Goal: Task Accomplishment & Management: Complete application form

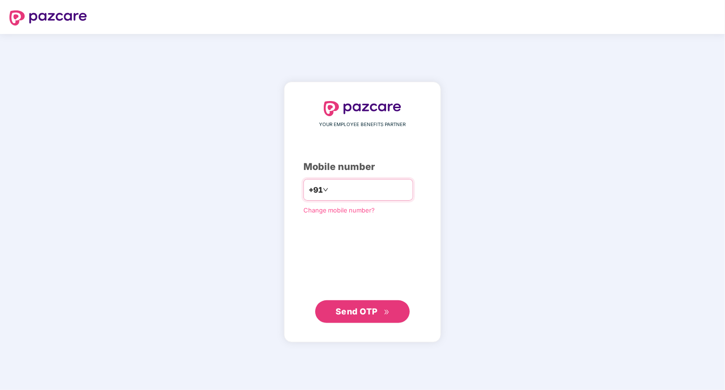
click at [387, 191] on input "number" at bounding box center [369, 189] width 78 height 15
type input "**********"
click at [356, 312] on span "Send OTP" at bounding box center [357, 311] width 42 height 10
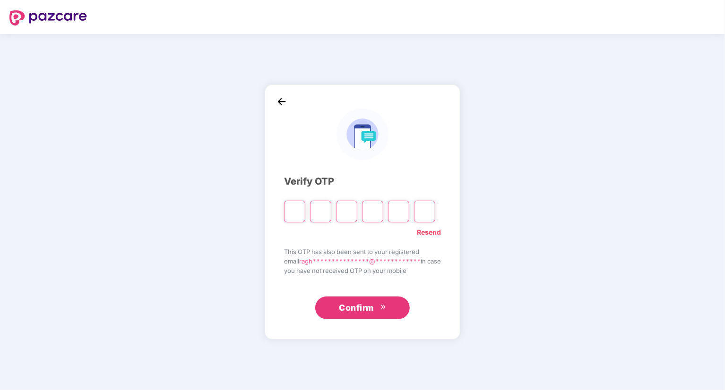
type input "*"
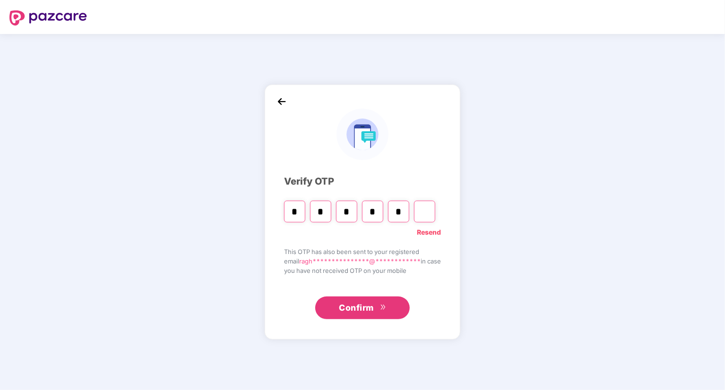
type input "*"
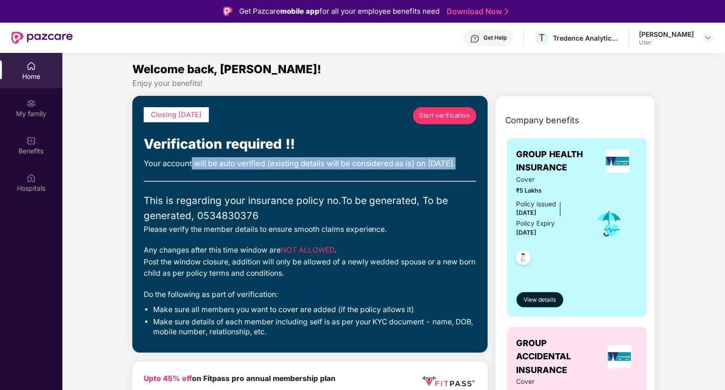
drag, startPoint x: 192, startPoint y: 162, endPoint x: 195, endPoint y: 177, distance: 14.9
click at [195, 170] on div "Your account will be auto verified (existing details will be considered as is) …" at bounding box center [310, 163] width 333 height 12
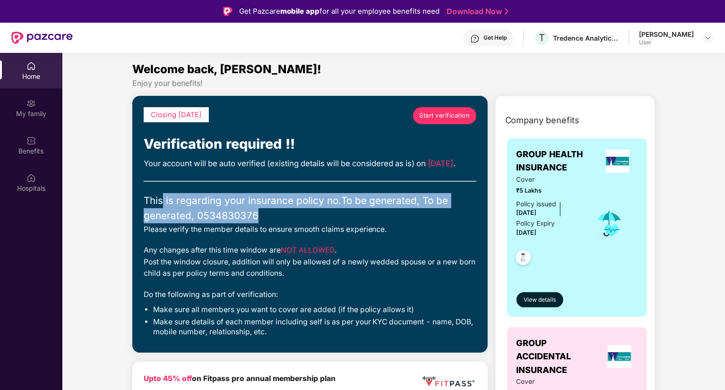
drag, startPoint x: 161, startPoint y: 214, endPoint x: 271, endPoint y: 231, distance: 111.4
click at [271, 224] on div "This is regarding your insurance policy no. To be generated, To be generated, 0…" at bounding box center [310, 208] width 333 height 31
click at [436, 115] on span "Start verification" at bounding box center [444, 115] width 51 height 9
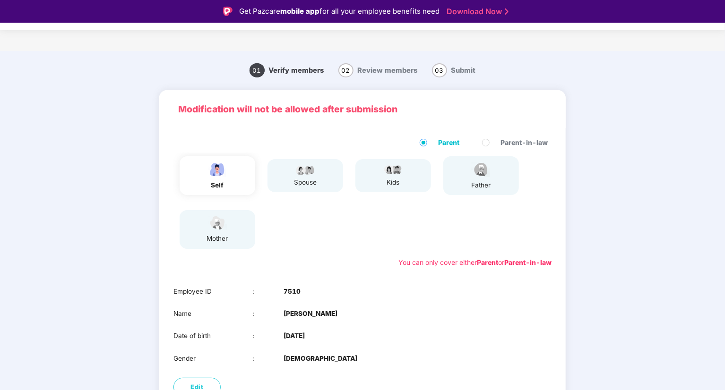
scroll to position [65, 0]
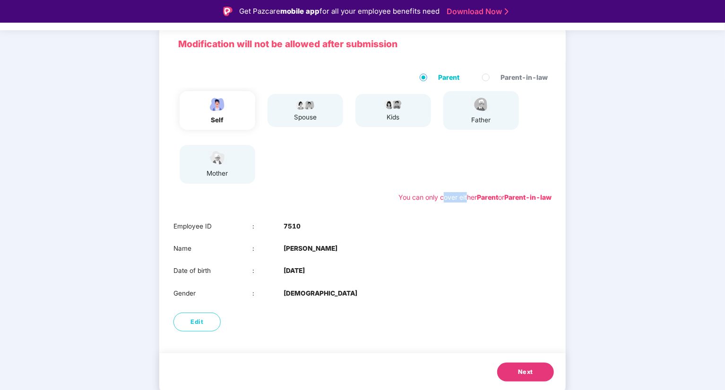
drag, startPoint x: 439, startPoint y: 198, endPoint x: 461, endPoint y: 203, distance: 22.8
click at [461, 203] on div "Parent Parent-in-law self spouse kids father mother You can only cover either P…" at bounding box center [362, 137] width 406 height 149
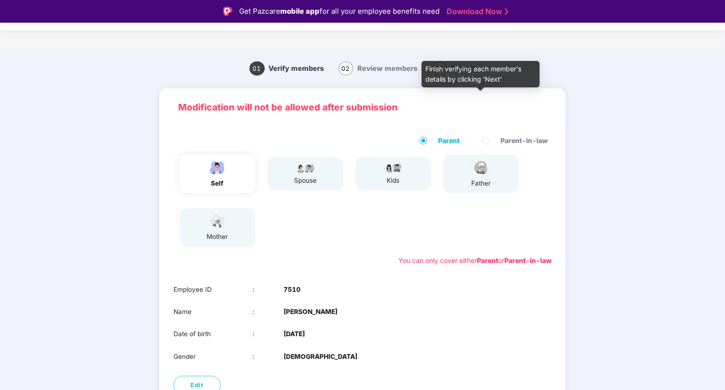
scroll to position [0, 0]
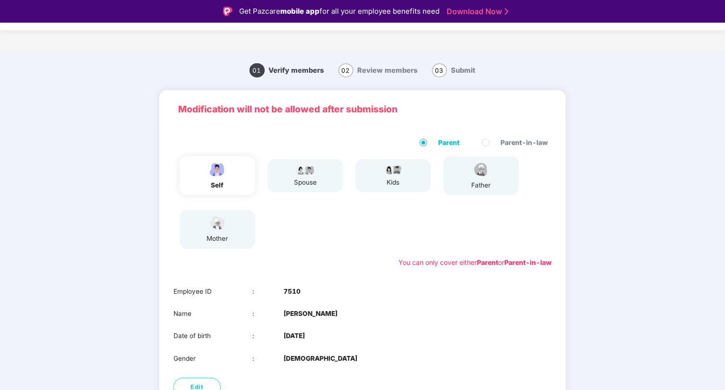
click at [232, 183] on div "self" at bounding box center [218, 175] width 76 height 39
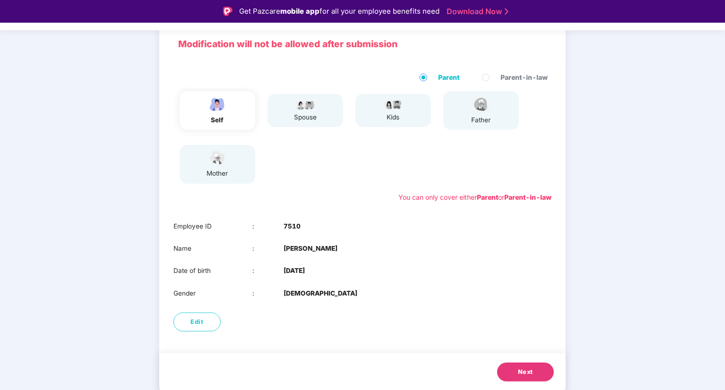
scroll to position [23, 0]
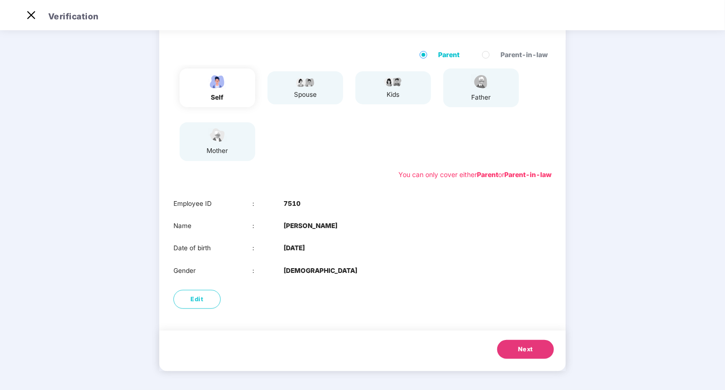
click at [530, 348] on span "Next" at bounding box center [525, 349] width 15 height 9
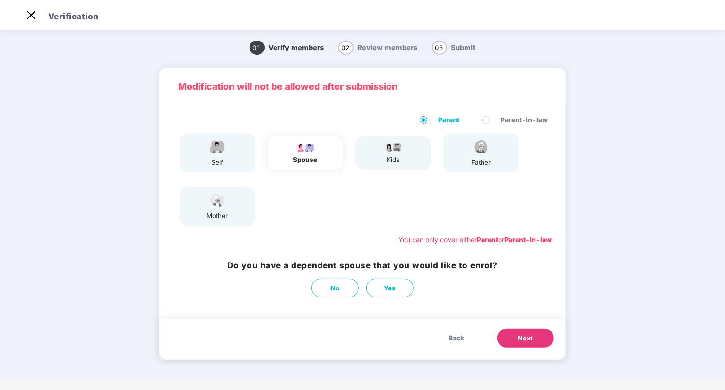
scroll to position [0, 0]
click at [337, 290] on span "No" at bounding box center [335, 289] width 9 height 10
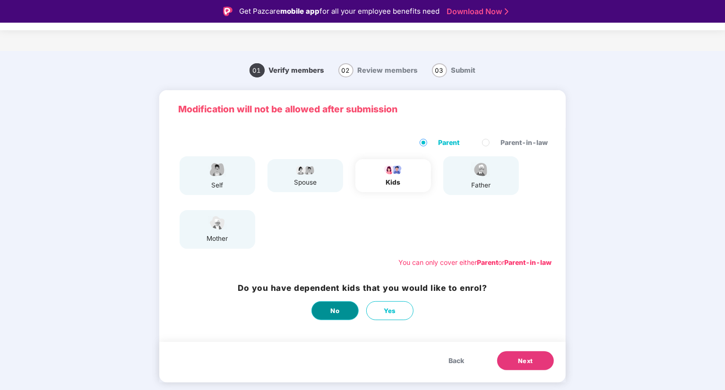
click at [340, 307] on button "No" at bounding box center [334, 311] width 47 height 19
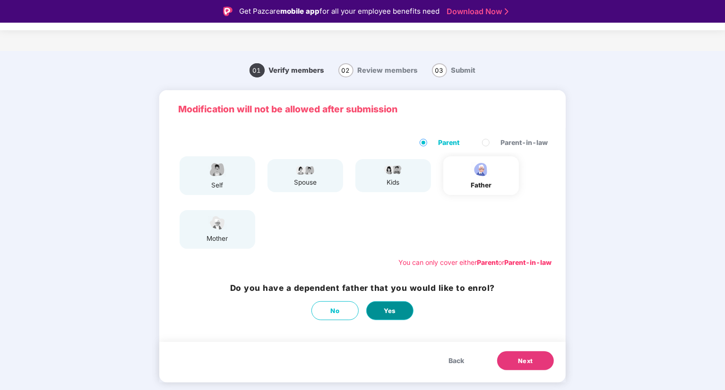
click at [389, 312] on span "Yes" at bounding box center [390, 311] width 12 height 10
select select "****"
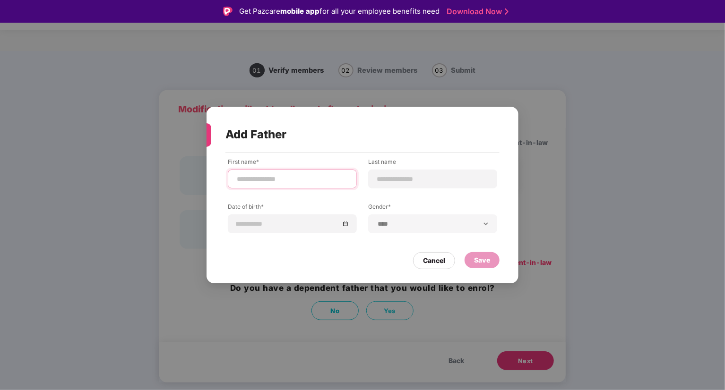
click at [291, 181] on input at bounding box center [292, 179] width 113 height 10
type input "**********"
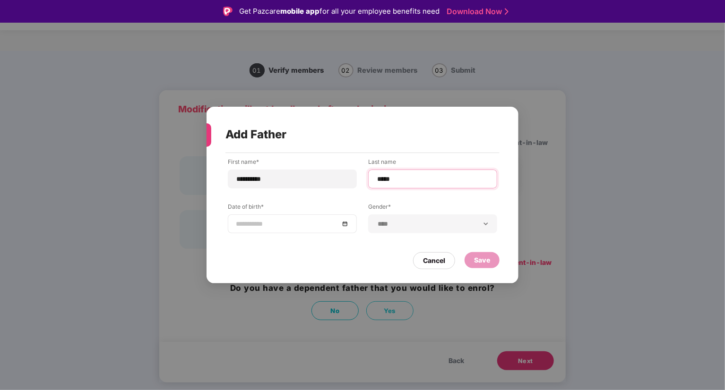
type input "*****"
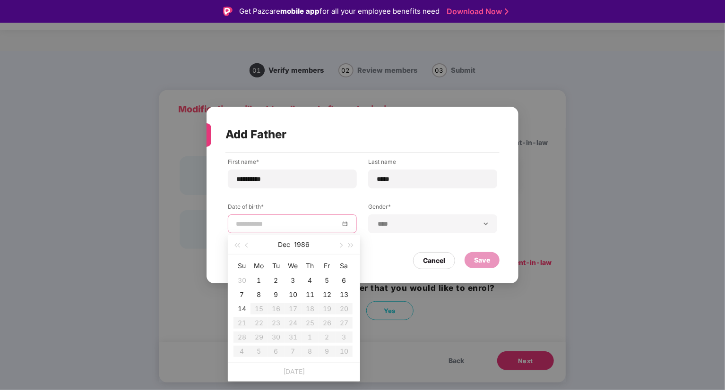
click at [270, 227] on input at bounding box center [288, 224] width 104 height 10
click at [303, 247] on button "1986" at bounding box center [302, 244] width 16 height 19
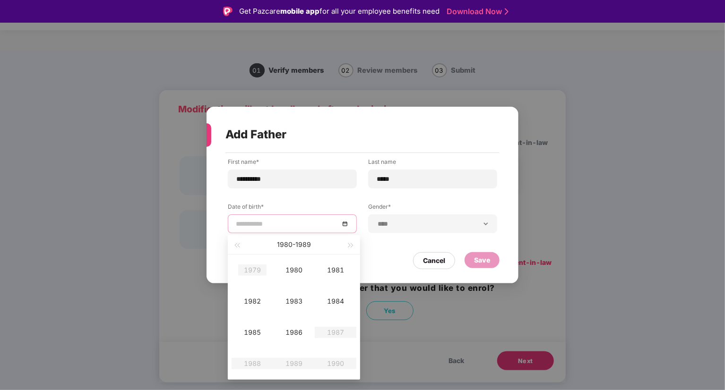
type input "**********"
click at [239, 242] on button "button" at bounding box center [237, 244] width 10 height 19
type input "**********"
click at [248, 299] on div "1972" at bounding box center [252, 301] width 28 height 11
type input "**********"
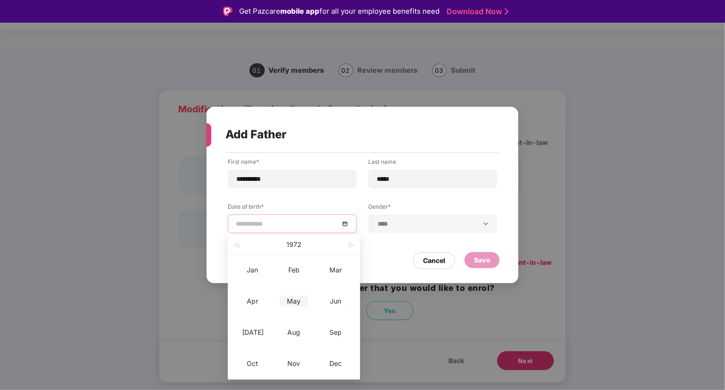
type input "**********"
click at [288, 300] on div "May" at bounding box center [294, 301] width 28 height 11
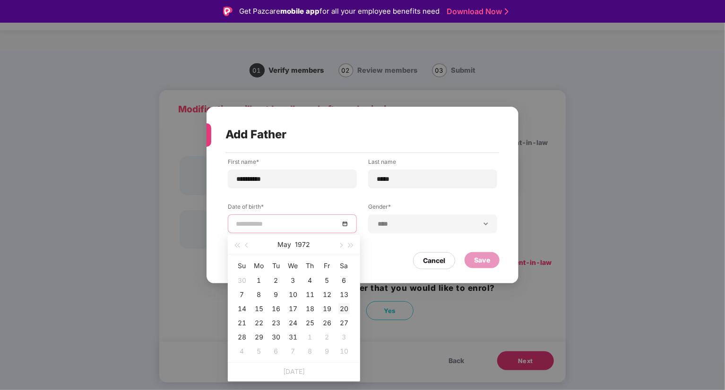
type input "**********"
click at [345, 308] on div "20" at bounding box center [343, 308] width 11 height 11
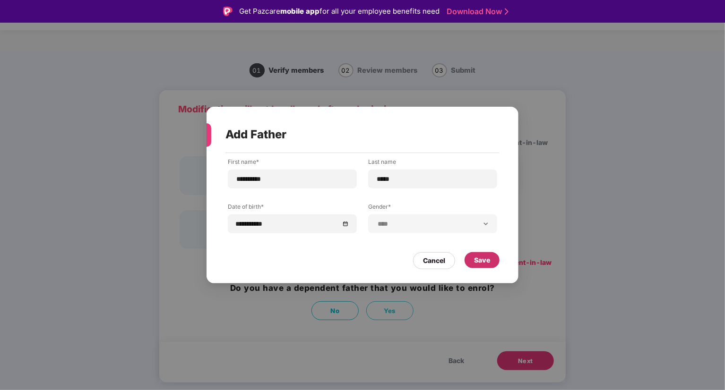
click at [487, 258] on div "Save" at bounding box center [482, 260] width 16 height 10
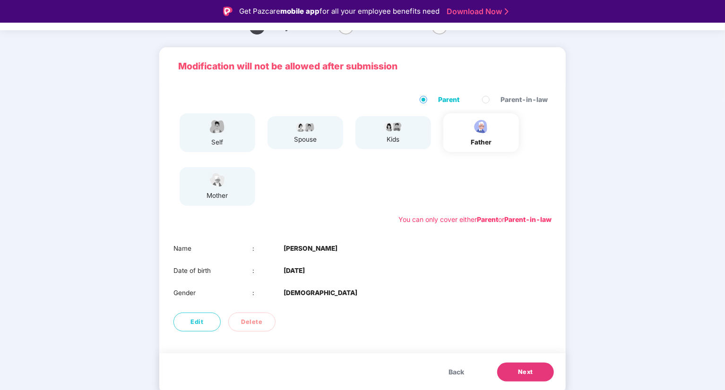
scroll to position [23, 0]
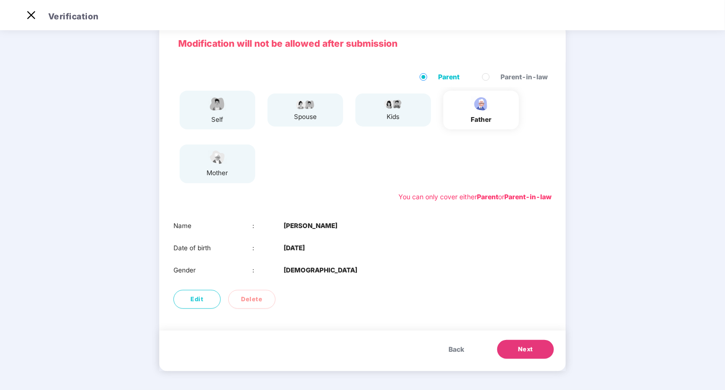
click at [520, 346] on span "Next" at bounding box center [525, 349] width 15 height 9
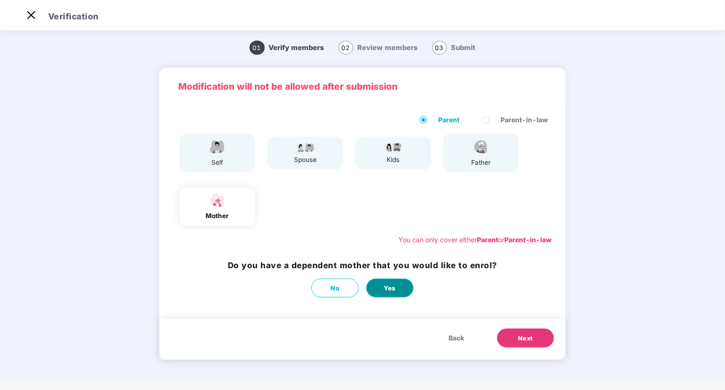
click at [382, 288] on button "Yes" at bounding box center [389, 288] width 47 height 19
select select "******"
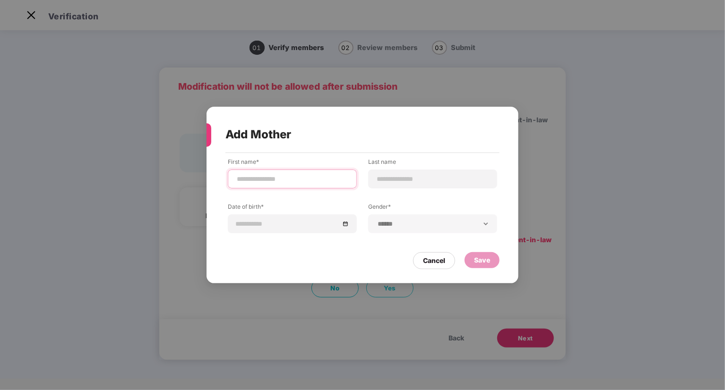
click at [277, 179] on input at bounding box center [292, 179] width 113 height 10
type input "******"
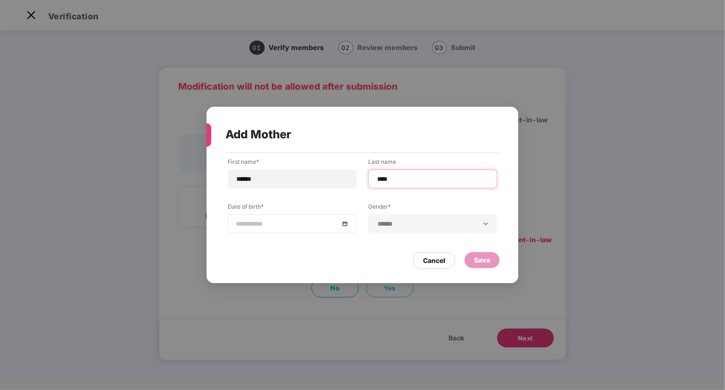
type input "****"
click at [271, 225] on input at bounding box center [288, 224] width 104 height 10
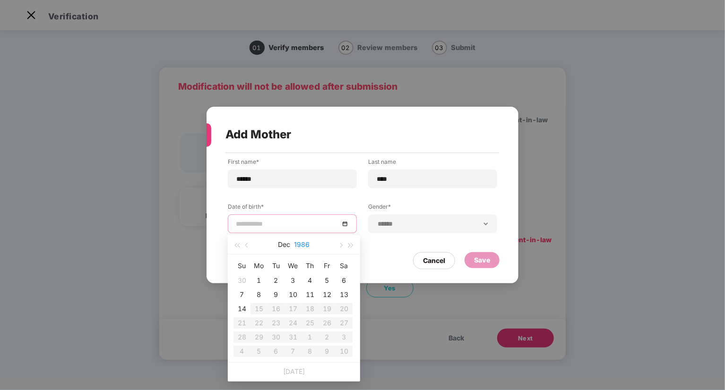
click at [300, 244] on button "1986" at bounding box center [302, 244] width 16 height 19
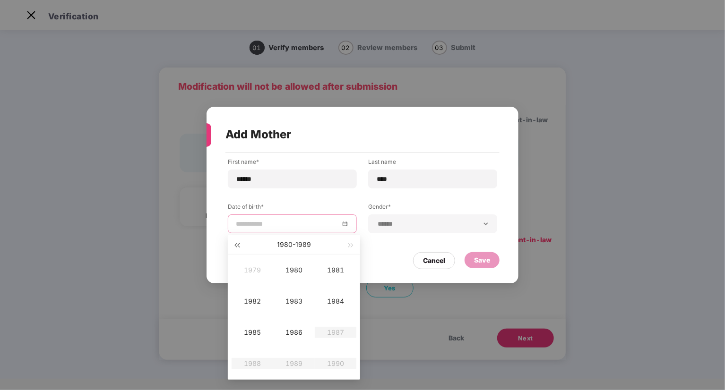
click at [236, 243] on span "button" at bounding box center [236, 245] width 5 height 5
type input "**********"
click at [302, 335] on div "1976" at bounding box center [294, 332] width 28 height 11
type input "**********"
click at [336, 365] on div "Dec" at bounding box center [335, 363] width 28 height 11
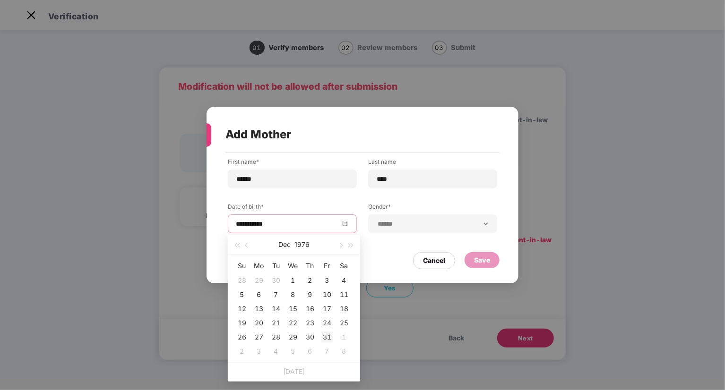
type input "**********"
click at [327, 335] on div "31" at bounding box center [326, 337] width 11 height 11
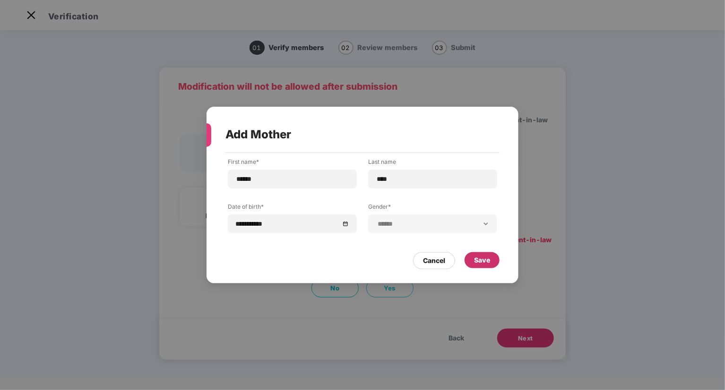
click at [495, 265] on div "Save" at bounding box center [482, 260] width 35 height 16
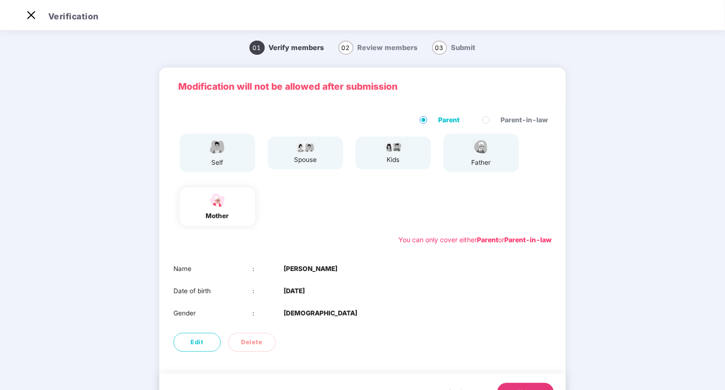
scroll to position [43, 0]
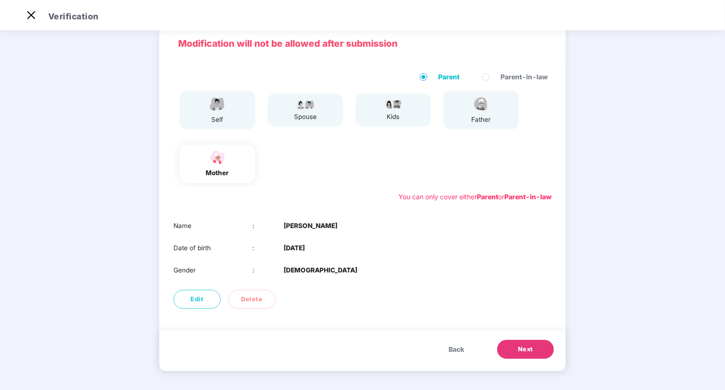
click at [530, 348] on span "Next" at bounding box center [525, 349] width 15 height 9
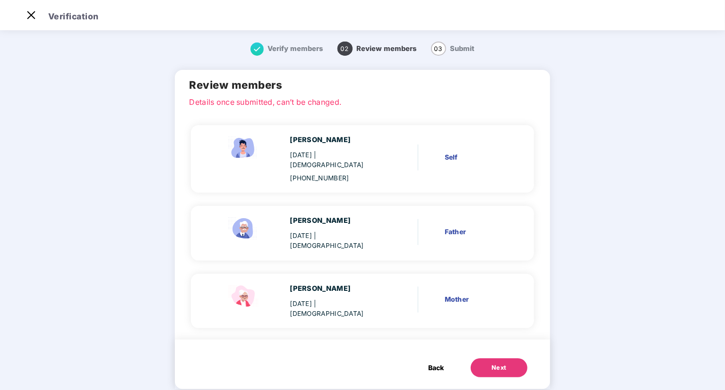
scroll to position [1, 0]
click at [499, 363] on div "Next" at bounding box center [499, 367] width 15 height 9
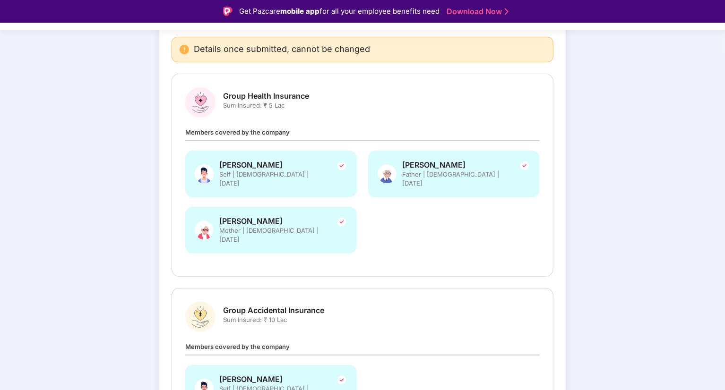
scroll to position [310, 0]
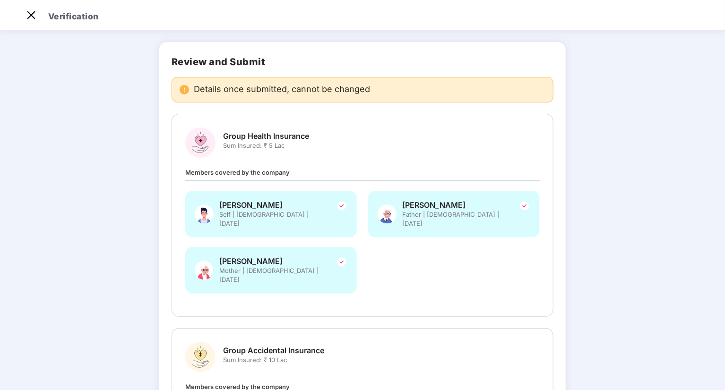
scroll to position [0, 0]
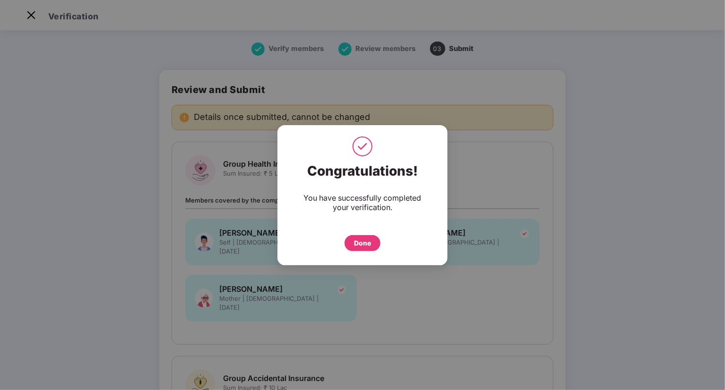
click at [364, 243] on div "Done" at bounding box center [362, 243] width 17 height 10
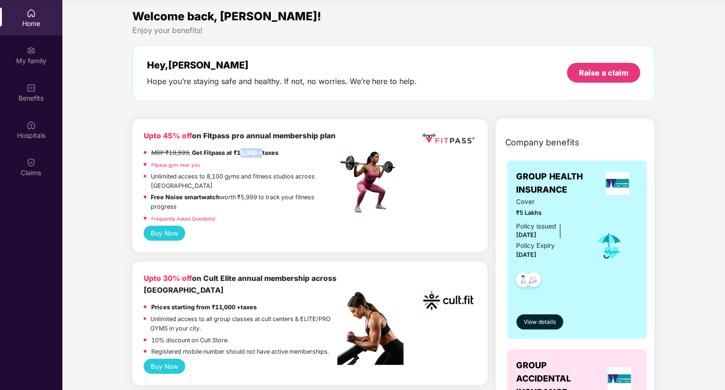
drag, startPoint x: 242, startPoint y: 161, endPoint x: 264, endPoint y: 162, distance: 21.8
click at [264, 156] on strong "Get Fitpass at ₹11,000 +taxes" at bounding box center [235, 152] width 86 height 7
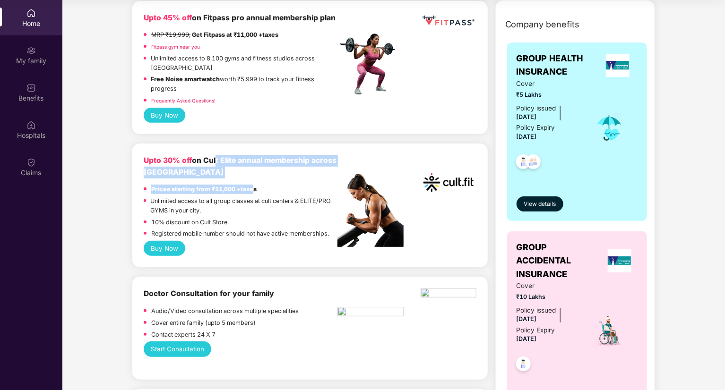
drag, startPoint x: 216, startPoint y: 164, endPoint x: 255, endPoint y: 191, distance: 47.6
click at [255, 191] on div "Upto 30% off on Cult Elite annual membership across India Prices starting from …" at bounding box center [241, 198] width 194 height 86
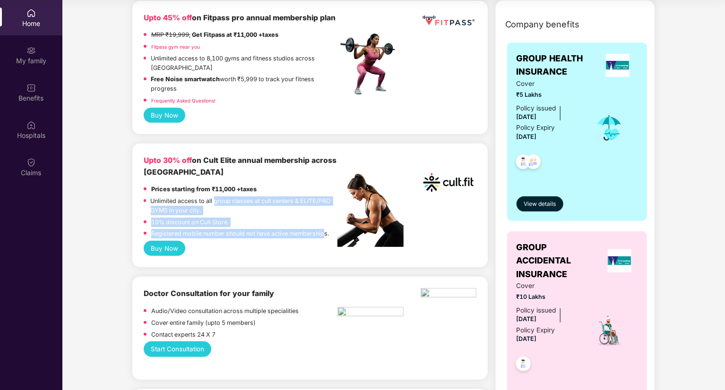
drag, startPoint x: 215, startPoint y: 202, endPoint x: 327, endPoint y: 233, distance: 116.7
click at [327, 233] on div "Prices starting from ₹11,000 +taxes Unlimited access to all group classes at cu…" at bounding box center [241, 213] width 194 height 56
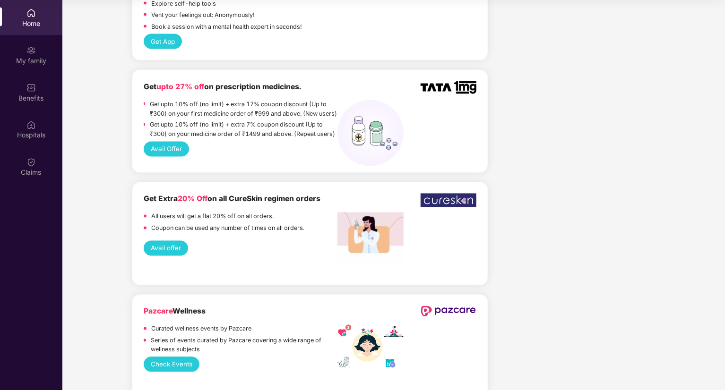
scroll to position [785, 0]
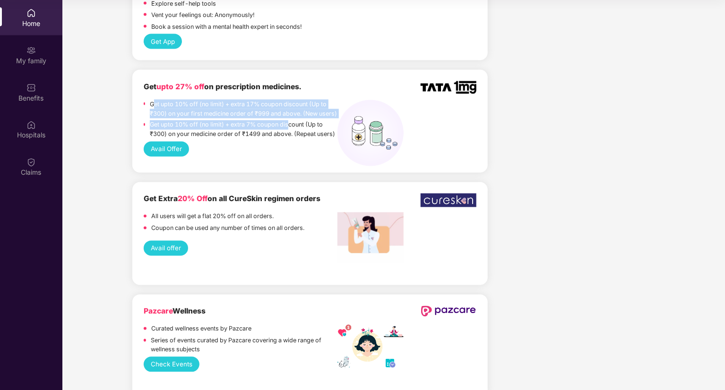
drag, startPoint x: 156, startPoint y: 105, endPoint x: 290, endPoint y: 138, distance: 138.1
click at [290, 138] on div "Get upto 10% off (no limit) + extra 17% coupon discount (Up to ₹300) on your fi…" at bounding box center [241, 121] width 194 height 42
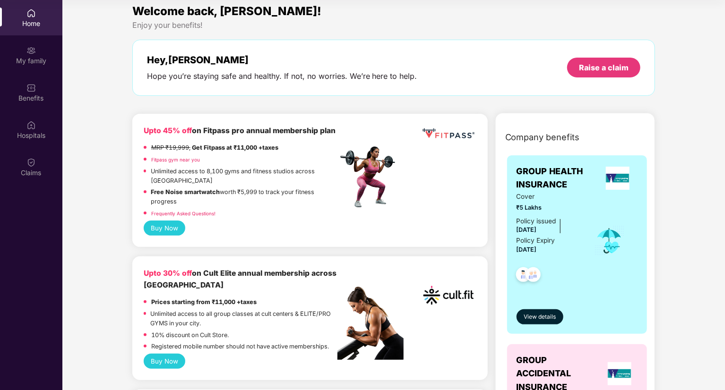
scroll to position [0, 0]
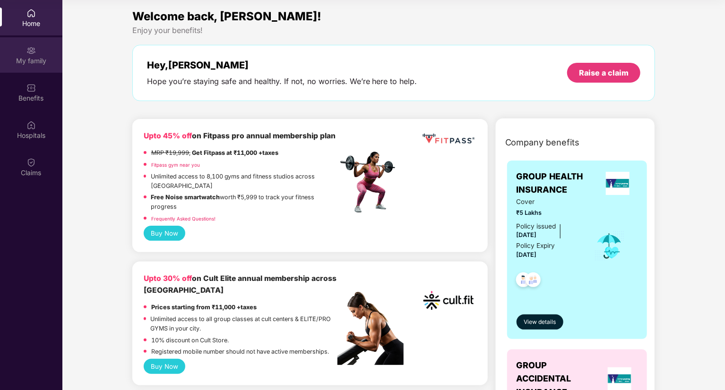
click at [29, 50] on img at bounding box center [30, 50] width 9 height 9
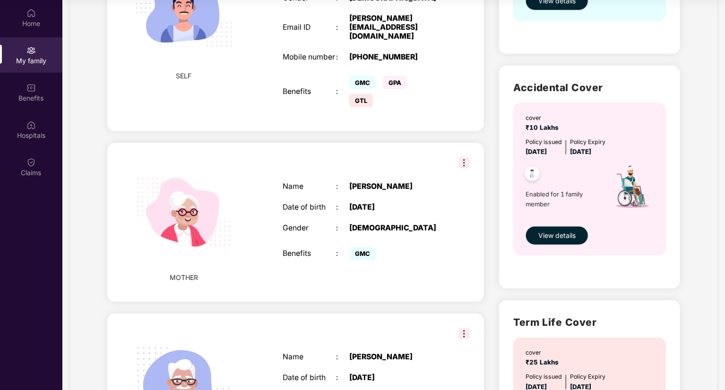
scroll to position [233, 0]
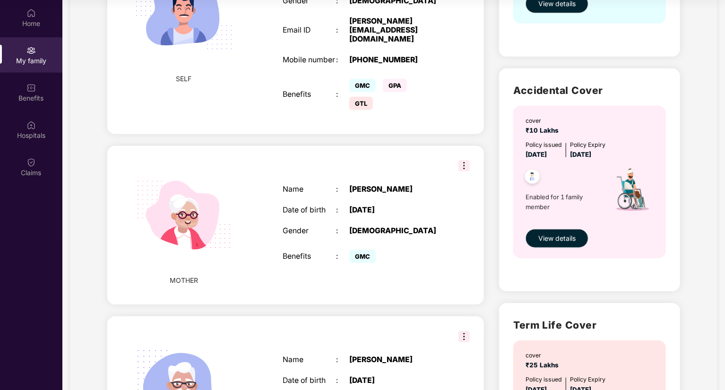
click at [462, 160] on img at bounding box center [463, 165] width 11 height 11
click at [393, 146] on div "MOTHER Name : [PERSON_NAME] Date of birth : [DEMOGRAPHIC_DATA] Gender : [DEMOGR…" at bounding box center [295, 225] width 377 height 159
click at [700, 167] on div "My family Add Family Member New member can be added to the policy [DATE] of mar…" at bounding box center [394, 166] width 648 height 768
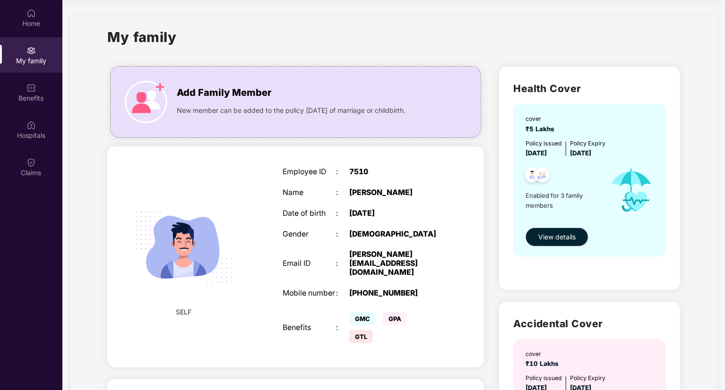
scroll to position [0, 0]
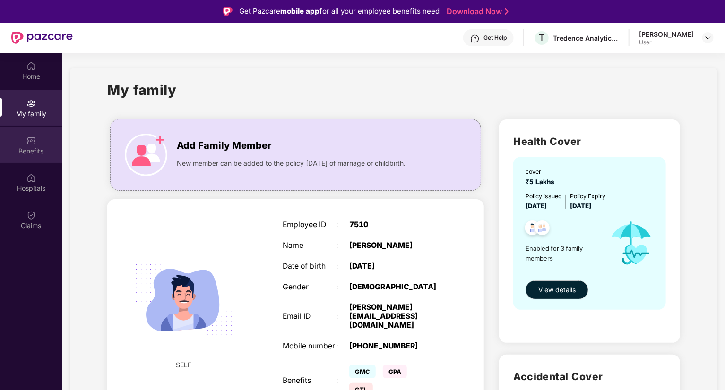
click at [34, 153] on div "Benefits" at bounding box center [31, 151] width 62 height 9
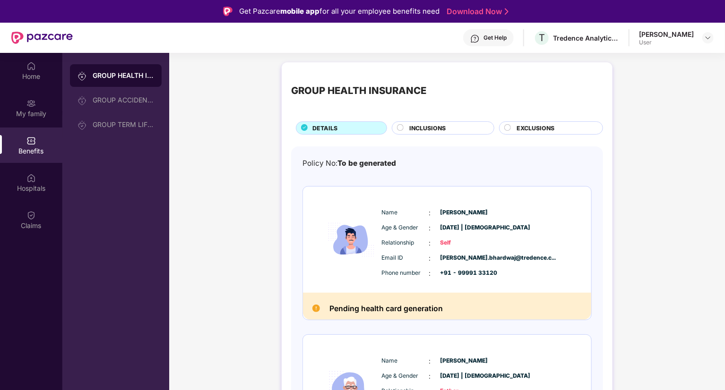
click at [399, 129] on circle at bounding box center [401, 128] width 6 height 6
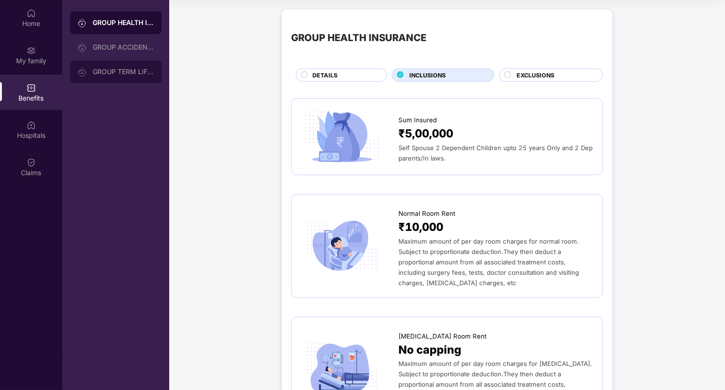
click at [107, 69] on div "GROUP TERM LIFE INSURANCE" at bounding box center [123, 72] width 61 height 8
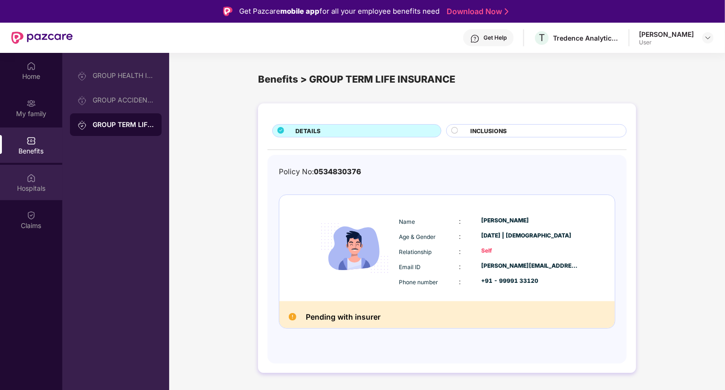
click at [54, 182] on div "Hospitals" at bounding box center [31, 182] width 62 height 35
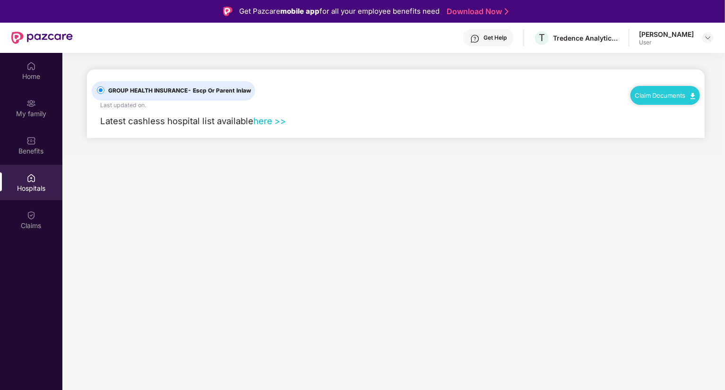
click at [270, 120] on link "here >>" at bounding box center [269, 121] width 33 height 10
click at [34, 67] on img at bounding box center [30, 65] width 9 height 9
